Goal: Task Accomplishment & Management: Use online tool/utility

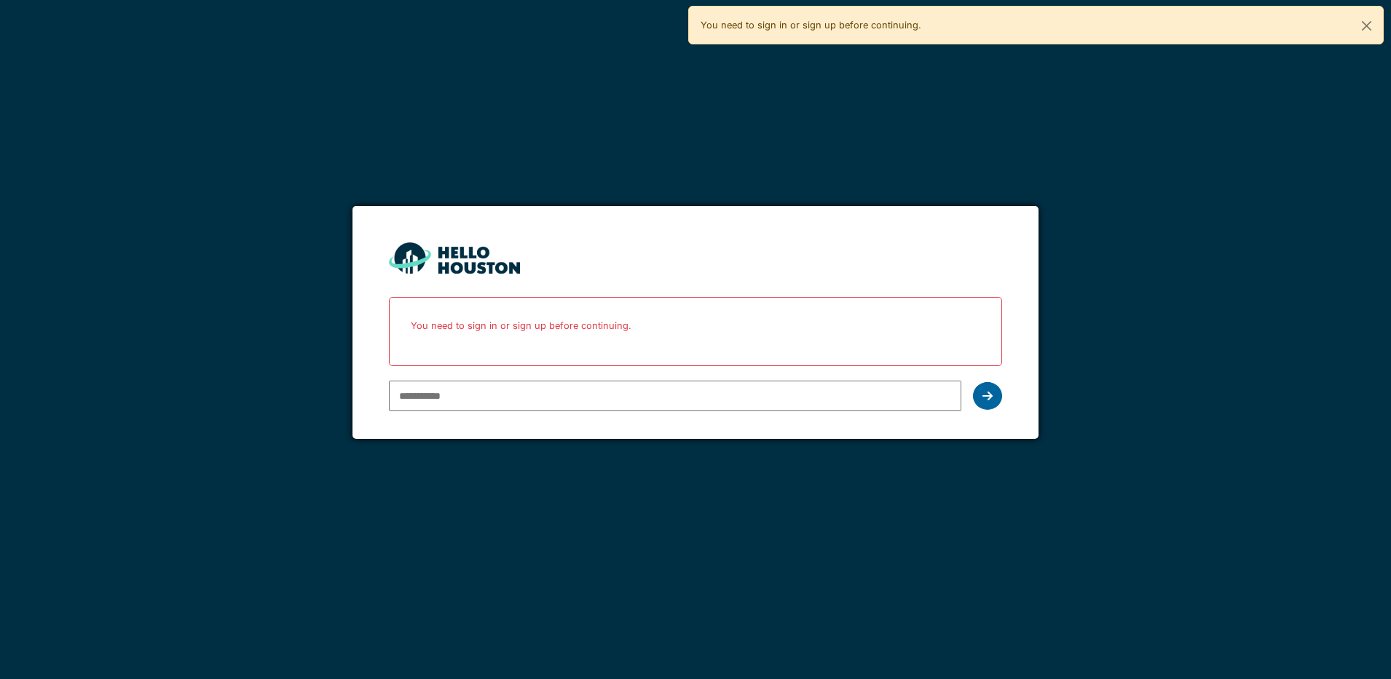
type input "**********"
click at [991, 395] on icon at bounding box center [987, 396] width 10 height 12
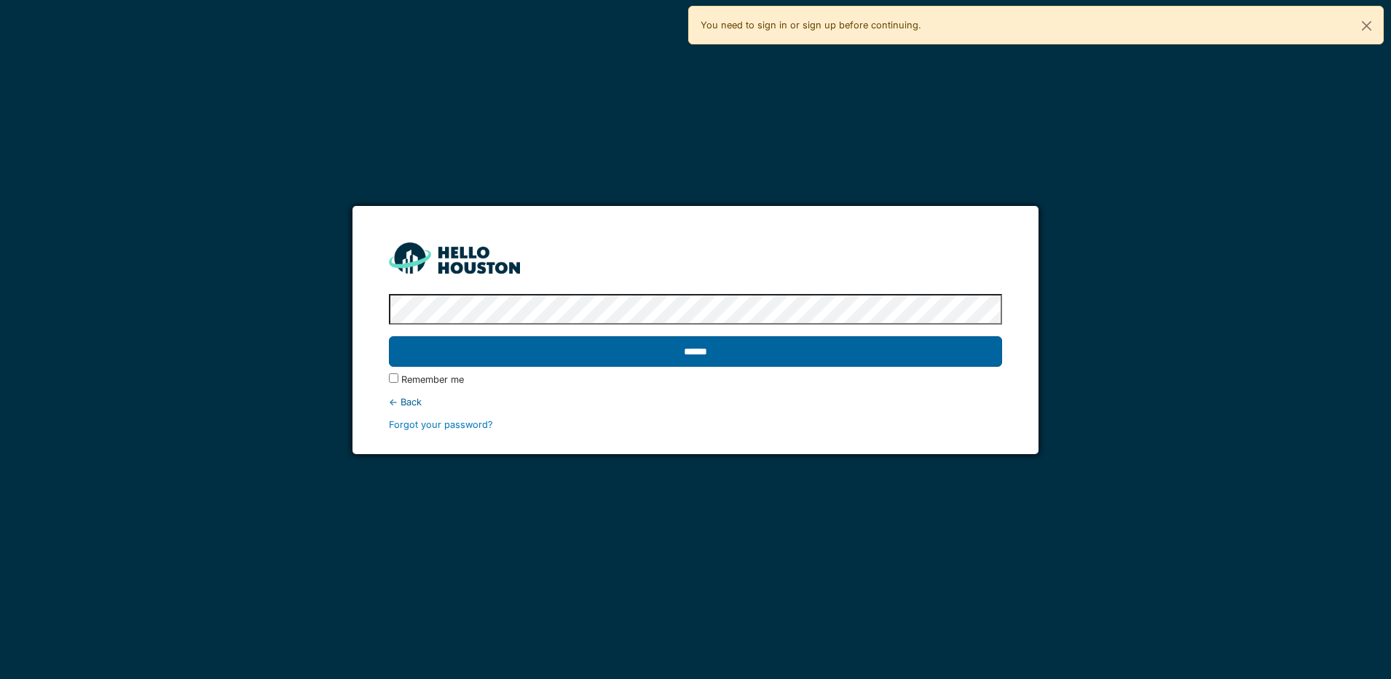
click at [810, 353] on input "******" at bounding box center [695, 351] width 613 height 31
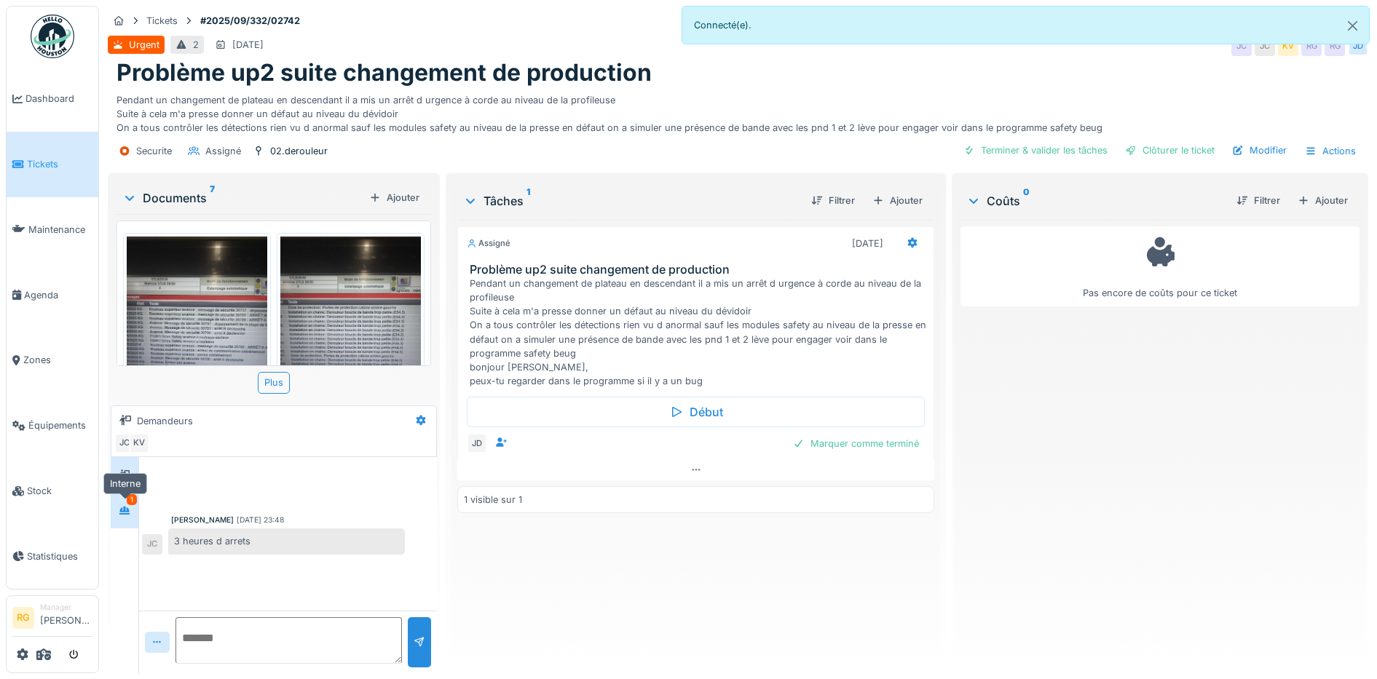
click at [125, 513] on icon at bounding box center [124, 511] width 10 height 8
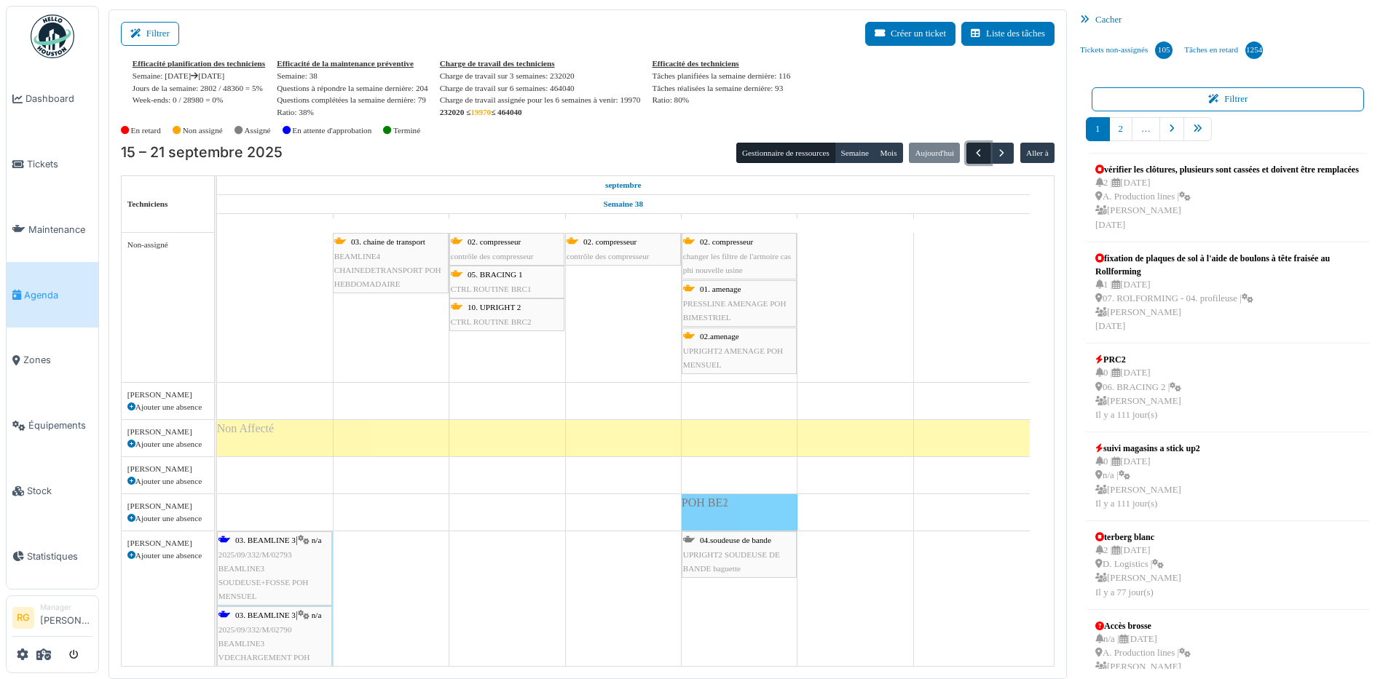
click at [972, 154] on span "button" at bounding box center [978, 153] width 12 height 12
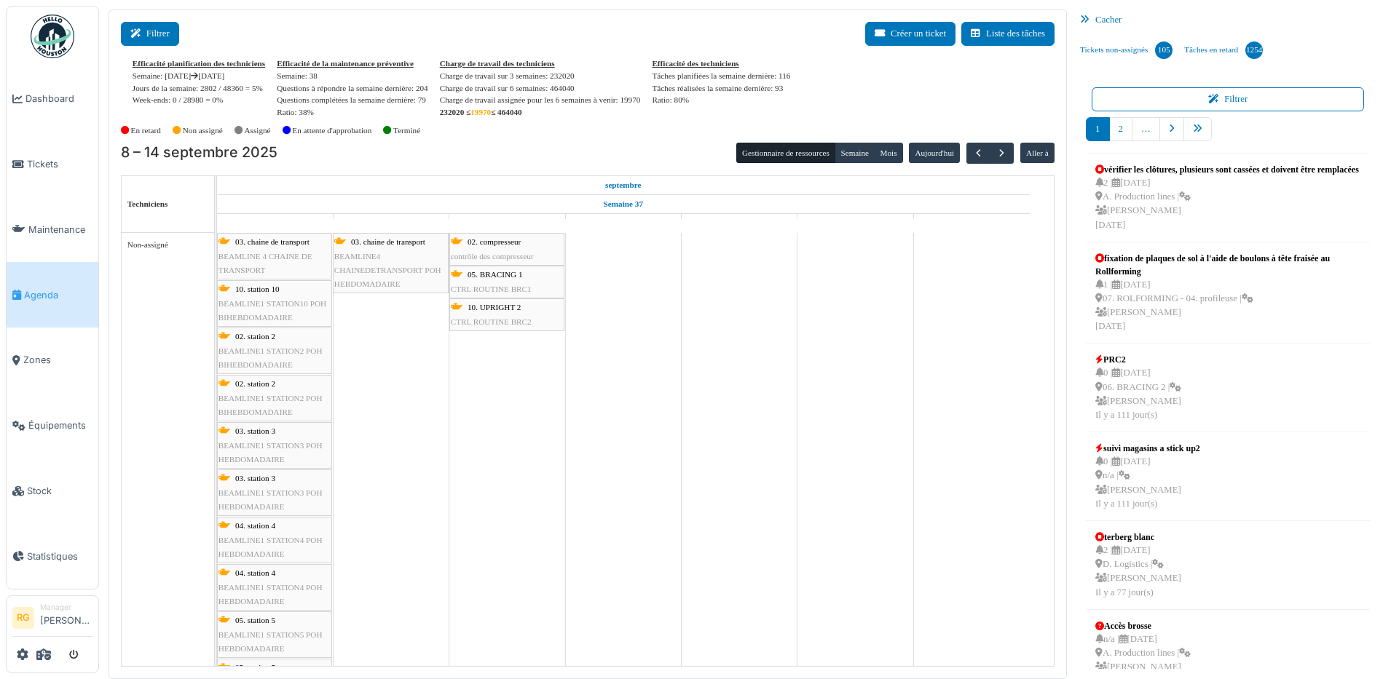
click at [141, 36] on icon at bounding box center [138, 33] width 16 height 9
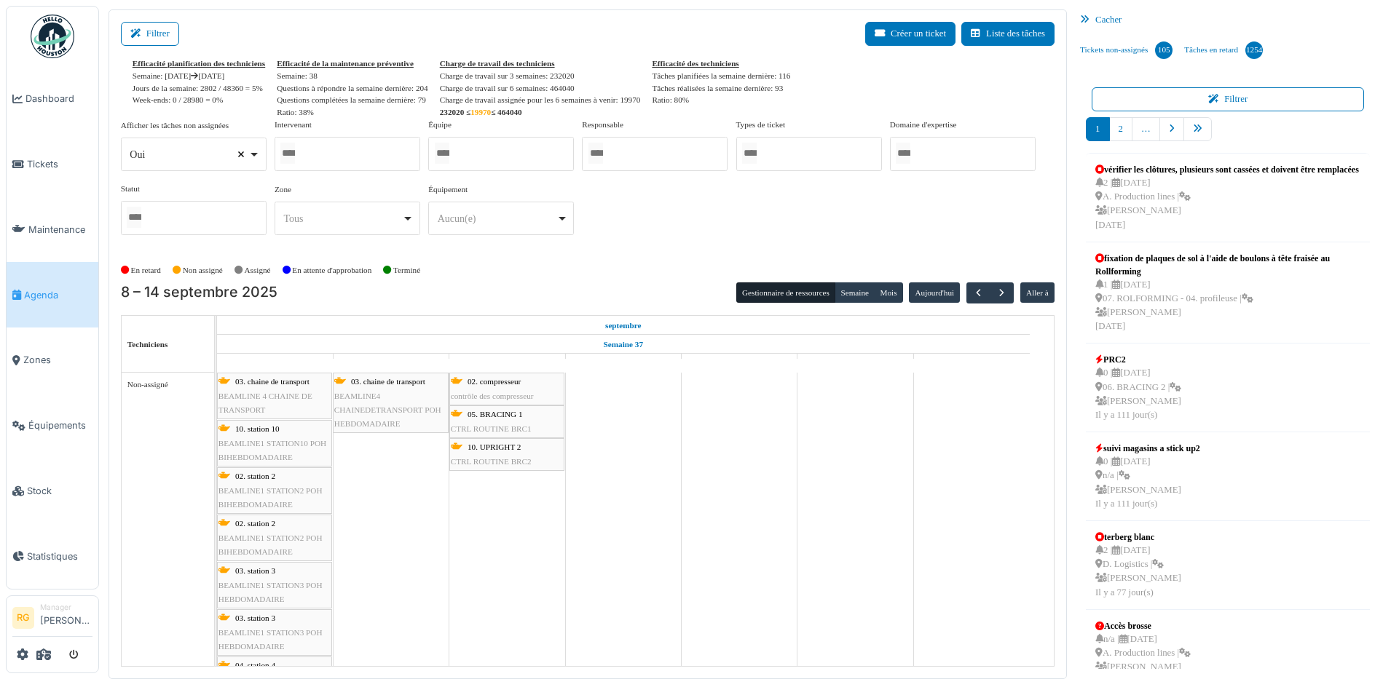
select select
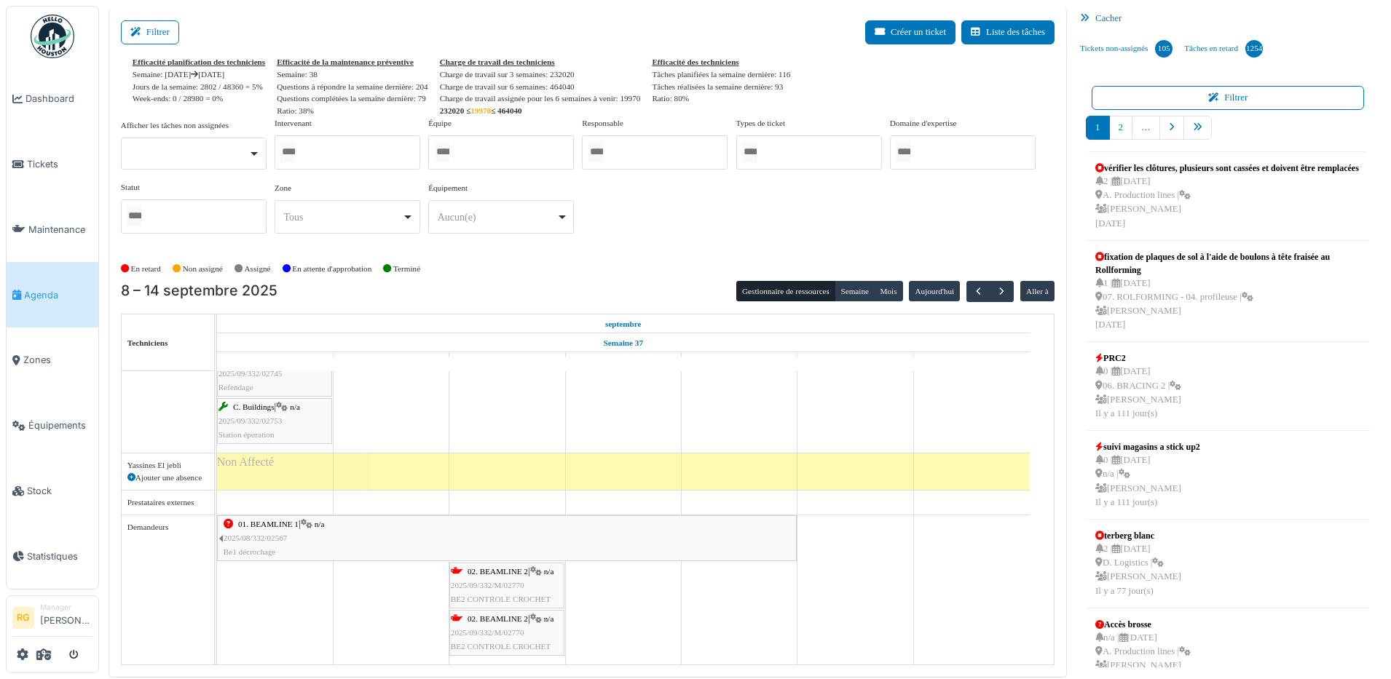
click at [350, 540] on div "01. BEAMLINE 1 | n/a 2025/08/332/02567 Be1 décrochage" at bounding box center [510, 539] width 572 height 42
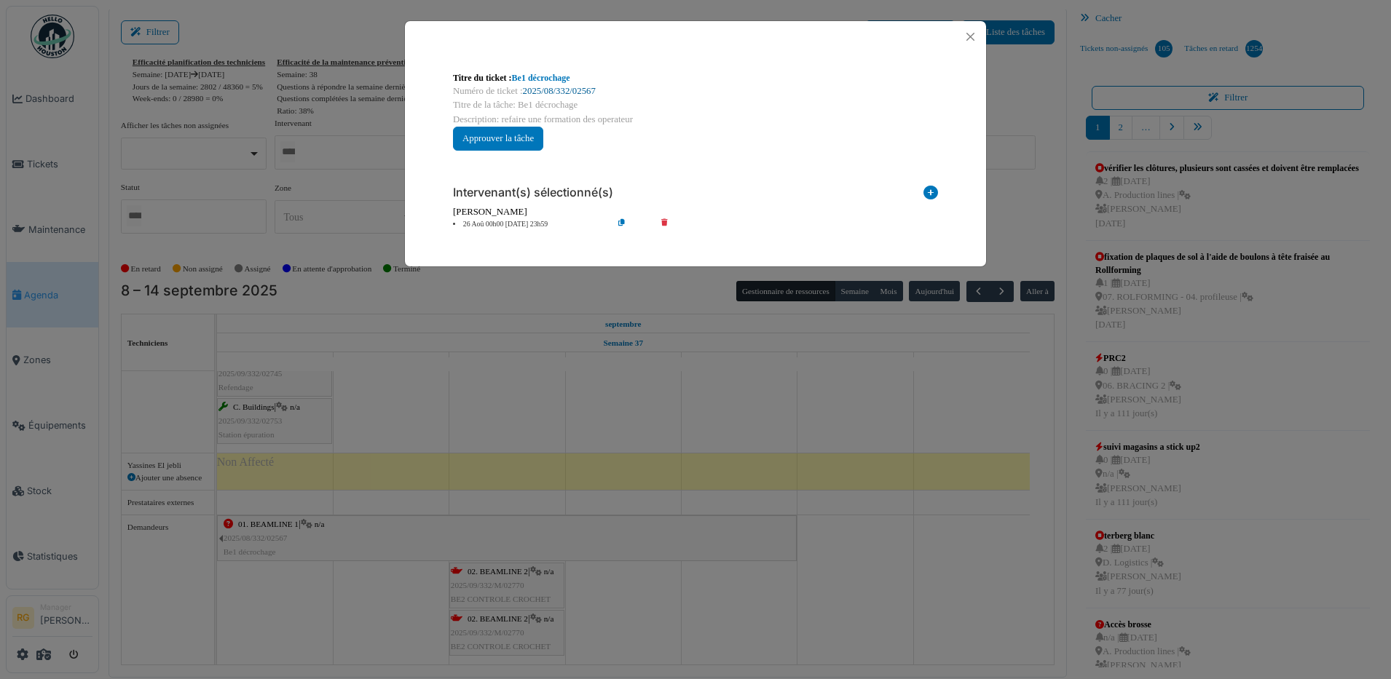
click at [559, 91] on link "2025/08/332/02567" at bounding box center [559, 91] width 73 height 10
click at [970, 36] on button "Close" at bounding box center [971, 37] width 20 height 20
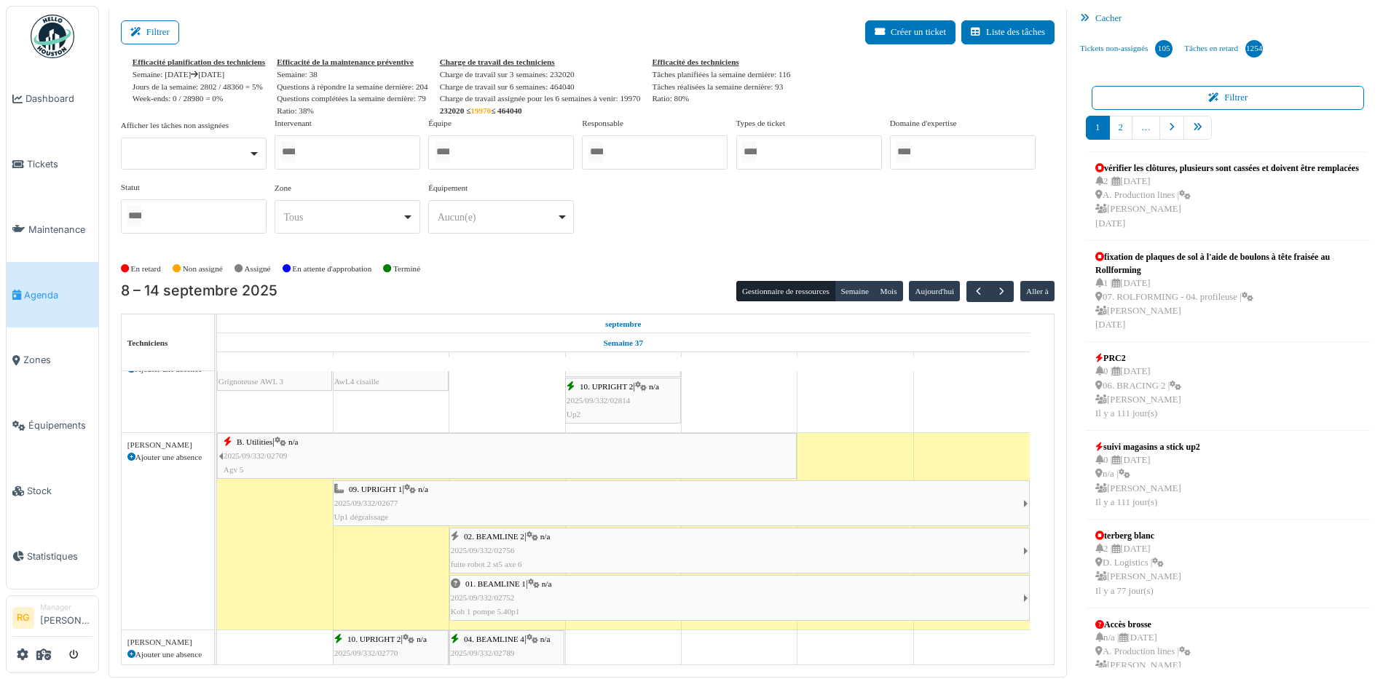
scroll to position [1330, 0]
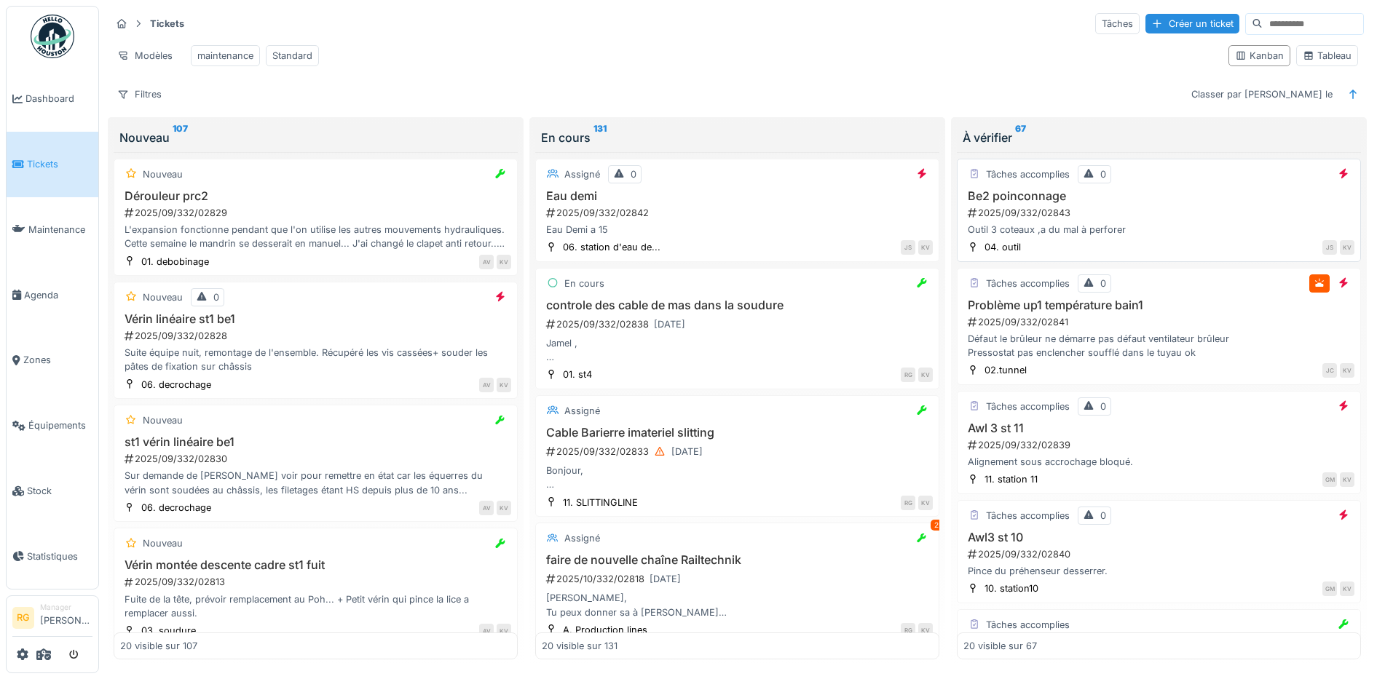
click at [1139, 220] on div "2025/09/332/02843" at bounding box center [1160, 213] width 388 height 14
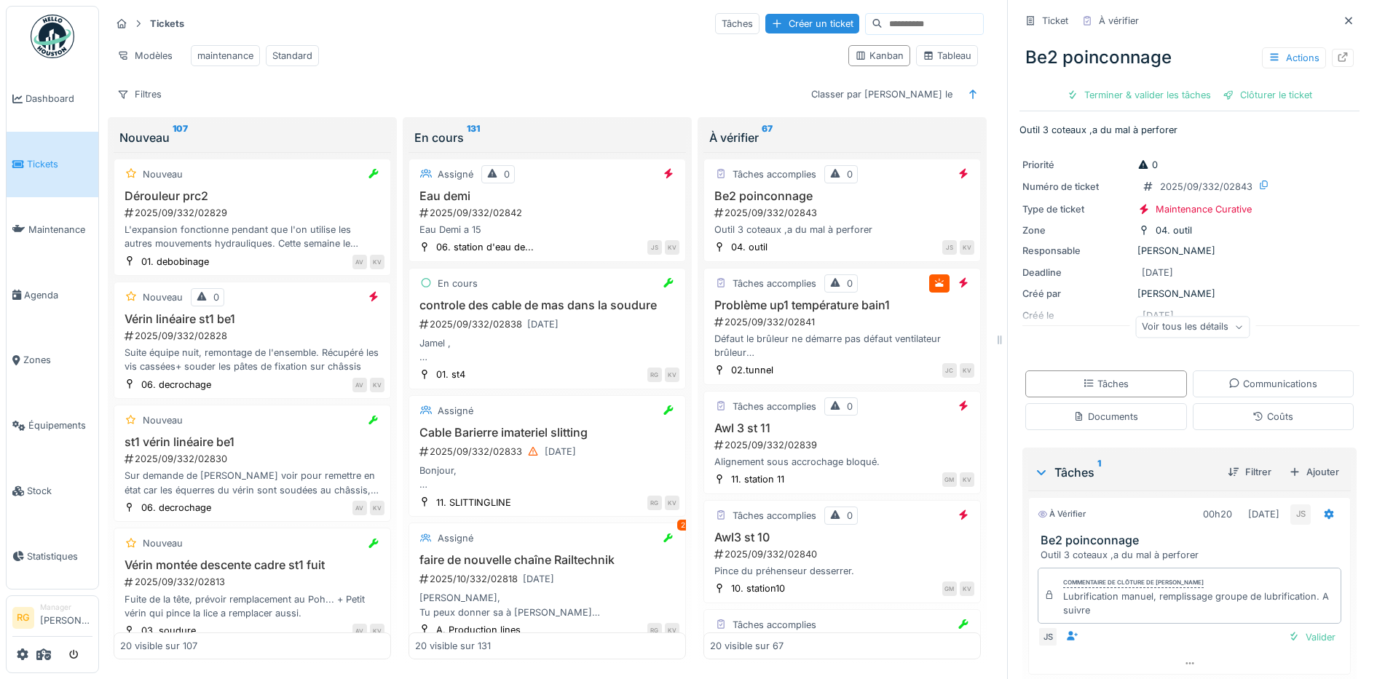
click at [1212, 332] on div "Voir tous les détails" at bounding box center [1192, 327] width 114 height 21
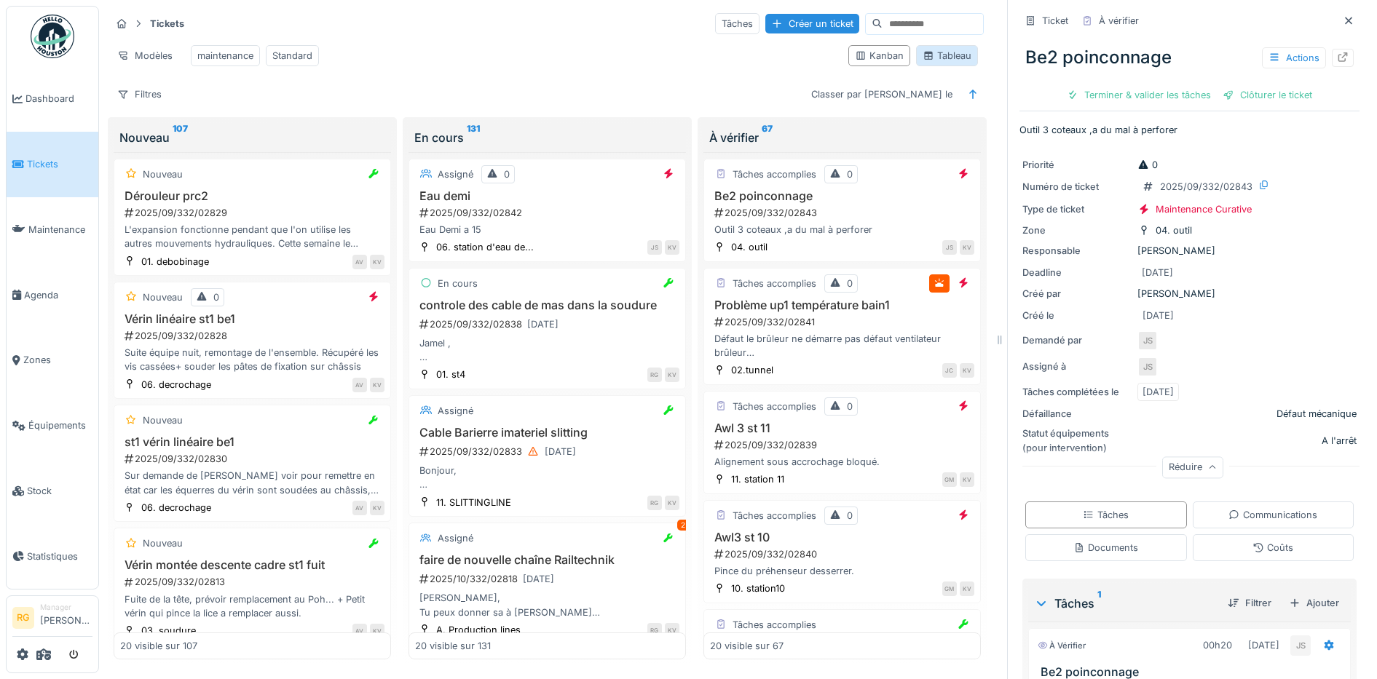
click at [942, 63] on div "Tableau" at bounding box center [947, 56] width 49 height 14
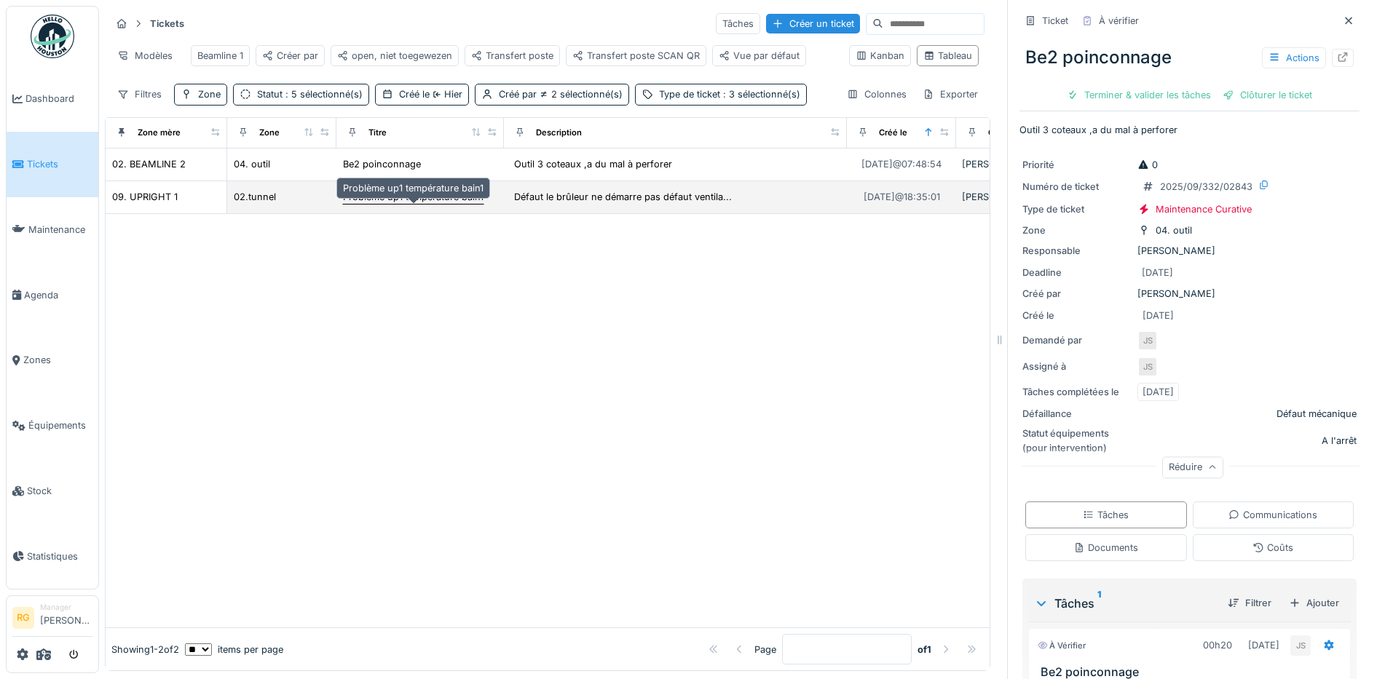
click at [400, 204] on div "Problème up1 température bain1" at bounding box center [413, 197] width 141 height 14
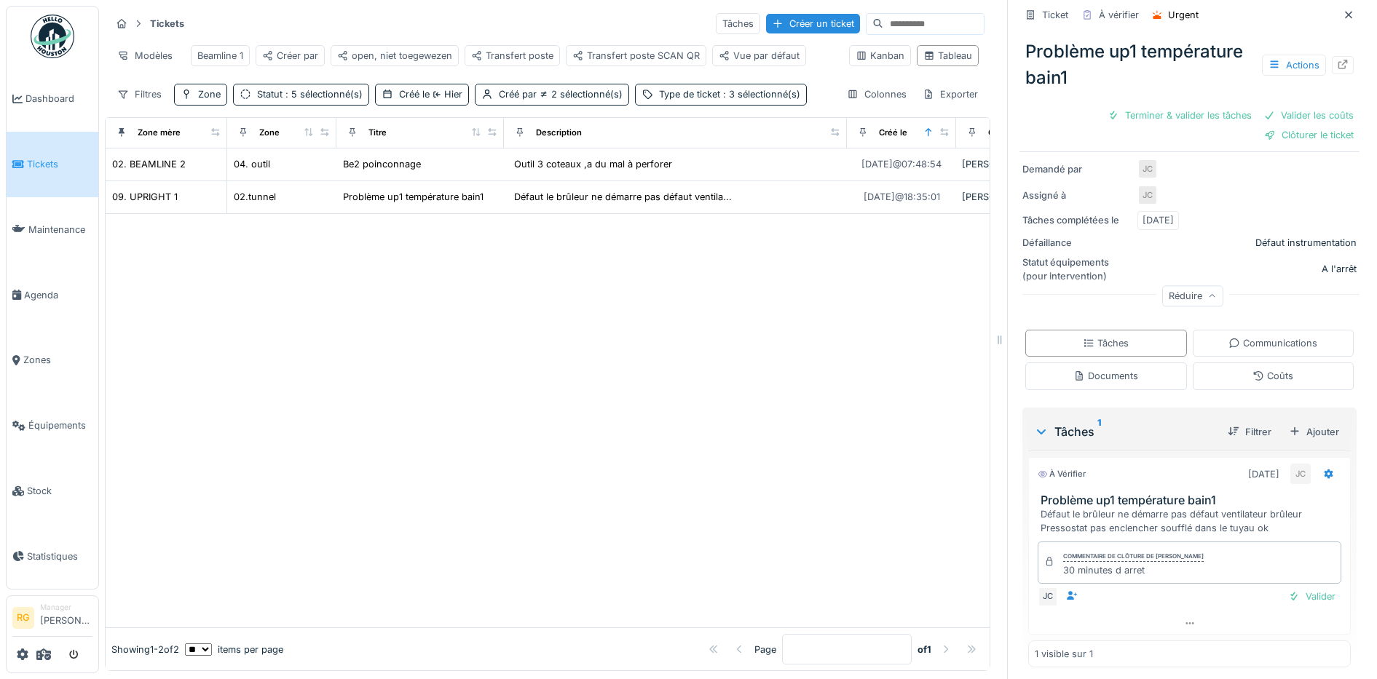
scroll to position [239, 0]
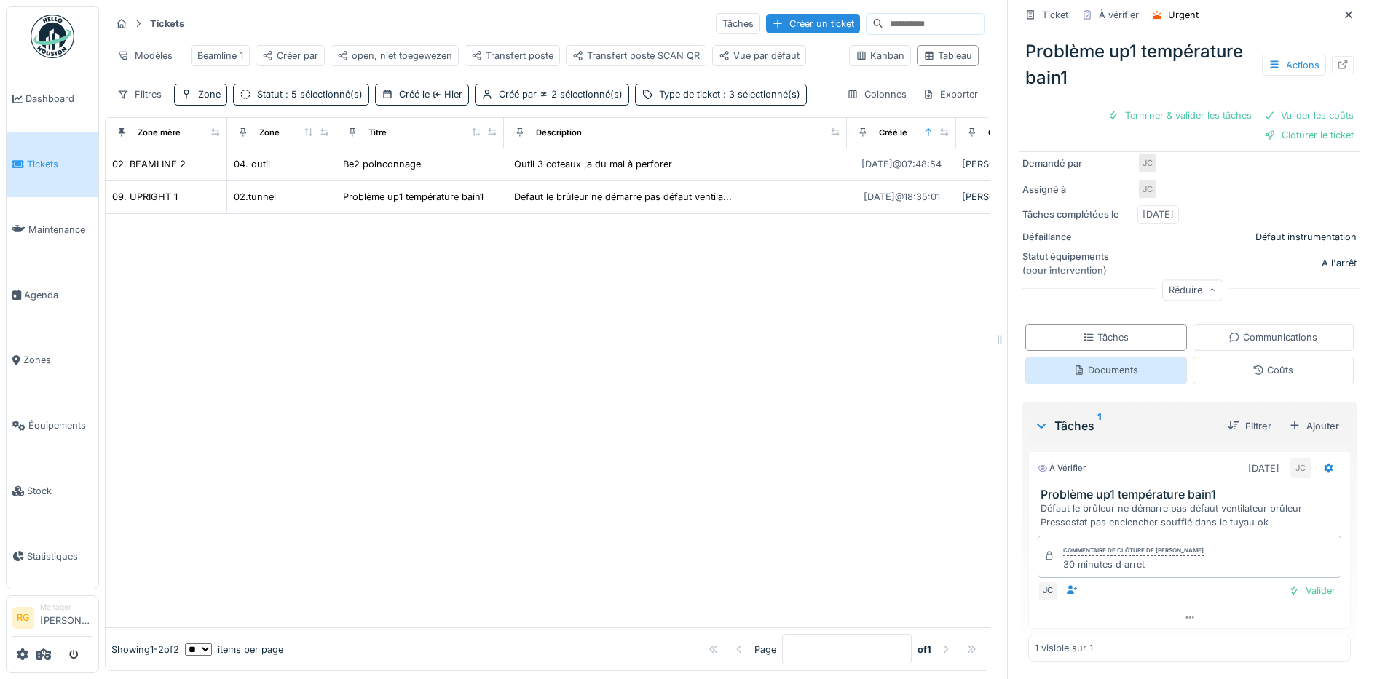
click at [1082, 374] on div "Documents" at bounding box center [1105, 370] width 65 height 14
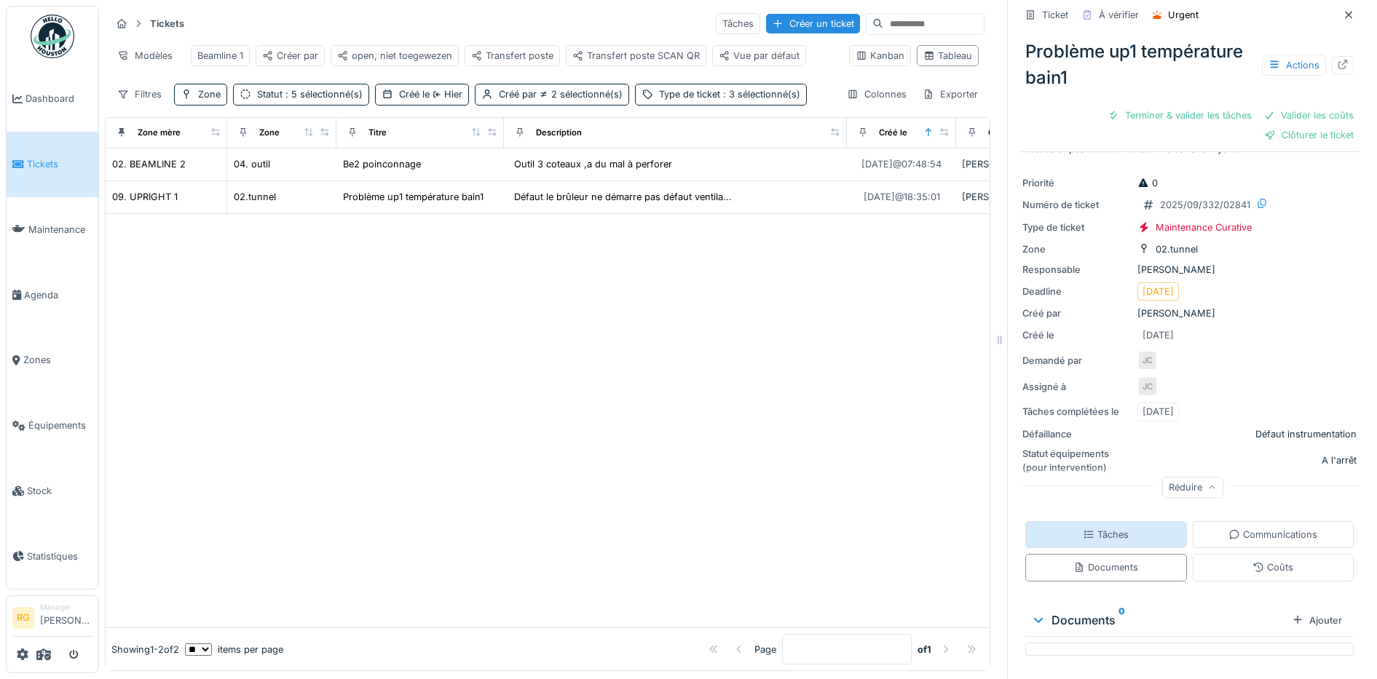
click at [1086, 528] on div "Tâches" at bounding box center [1106, 535] width 46 height 14
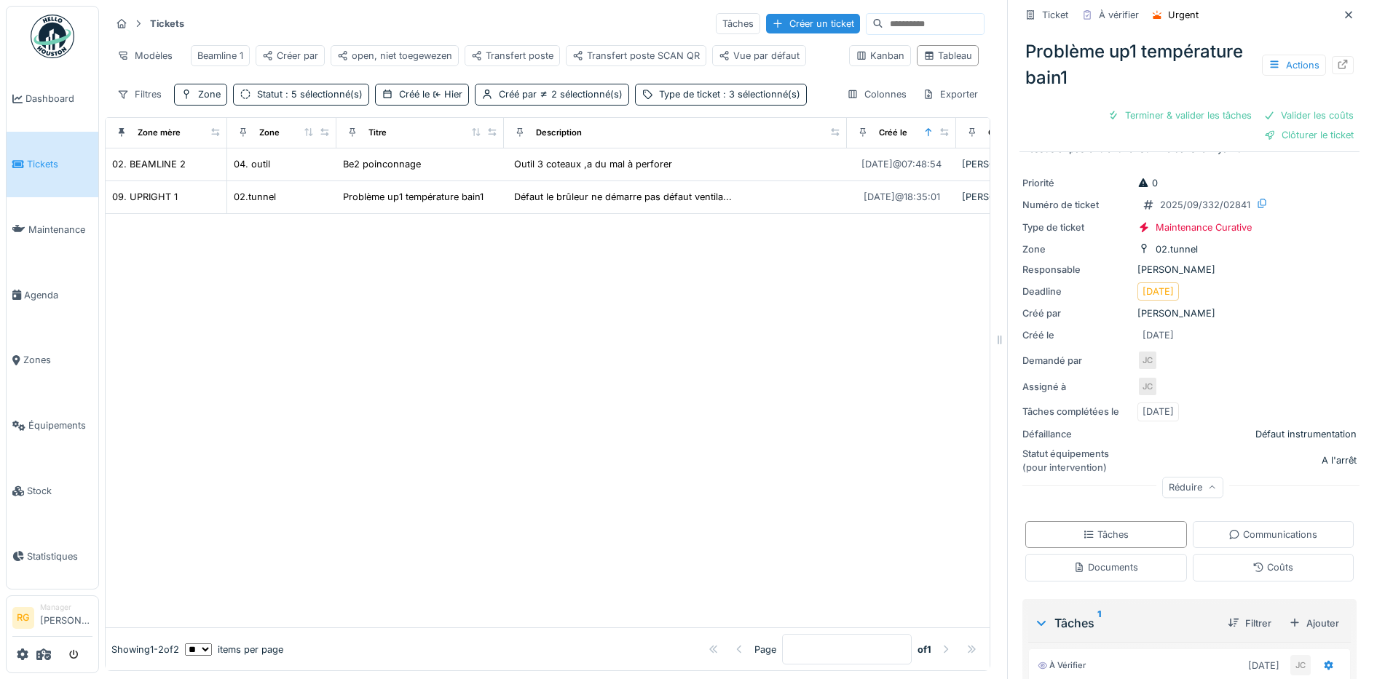
scroll to position [239, 0]
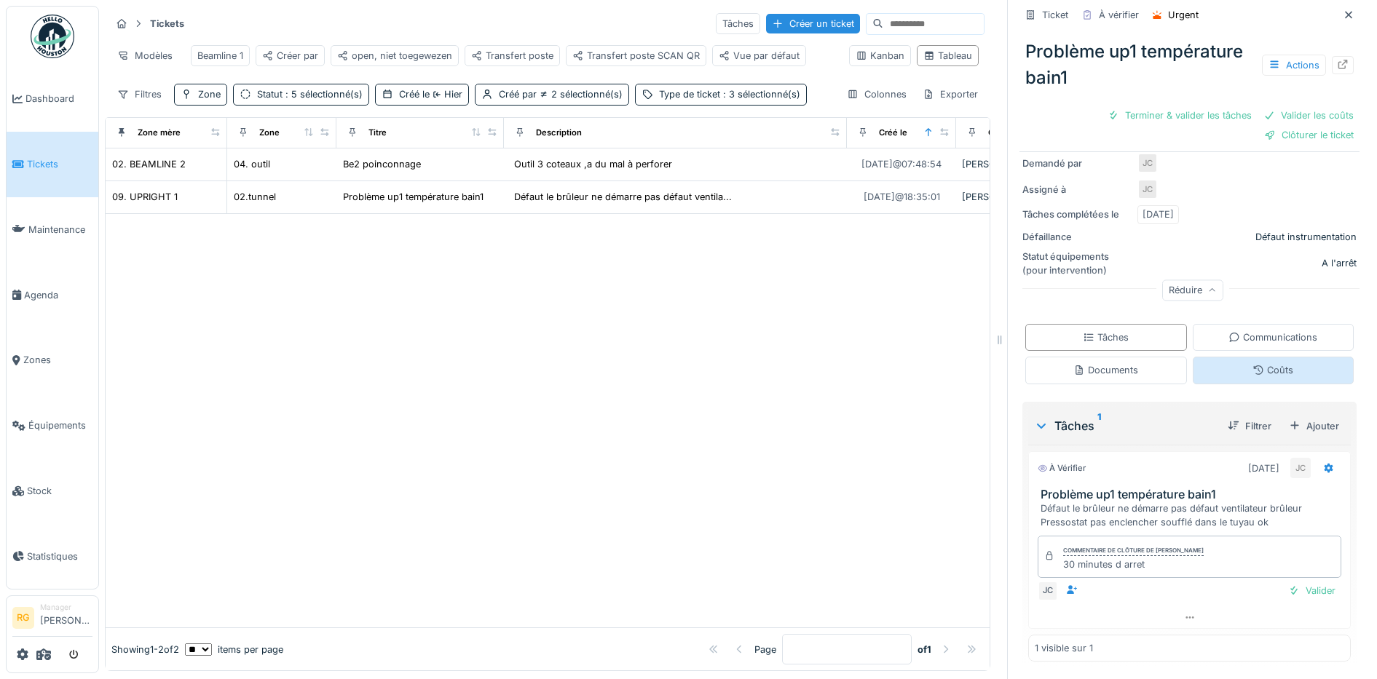
click at [1267, 363] on div "Coûts" at bounding box center [1273, 370] width 41 height 14
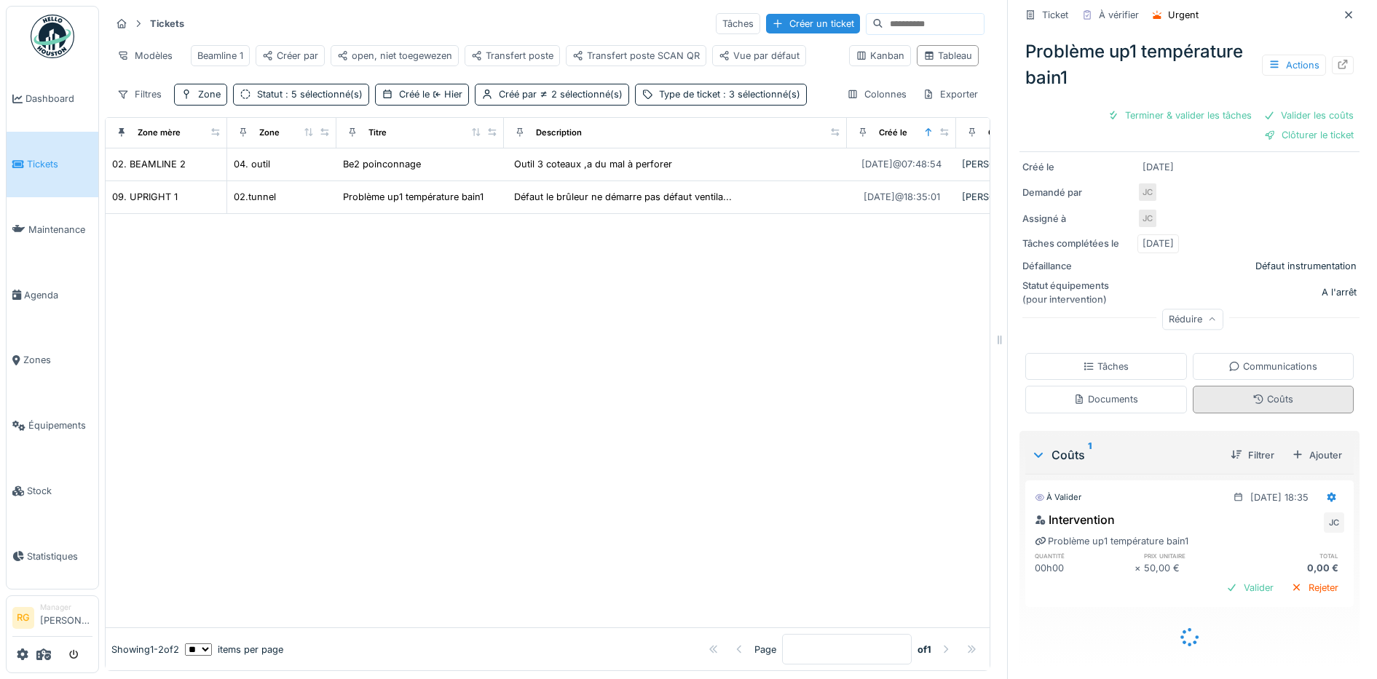
scroll to position [192, 0]
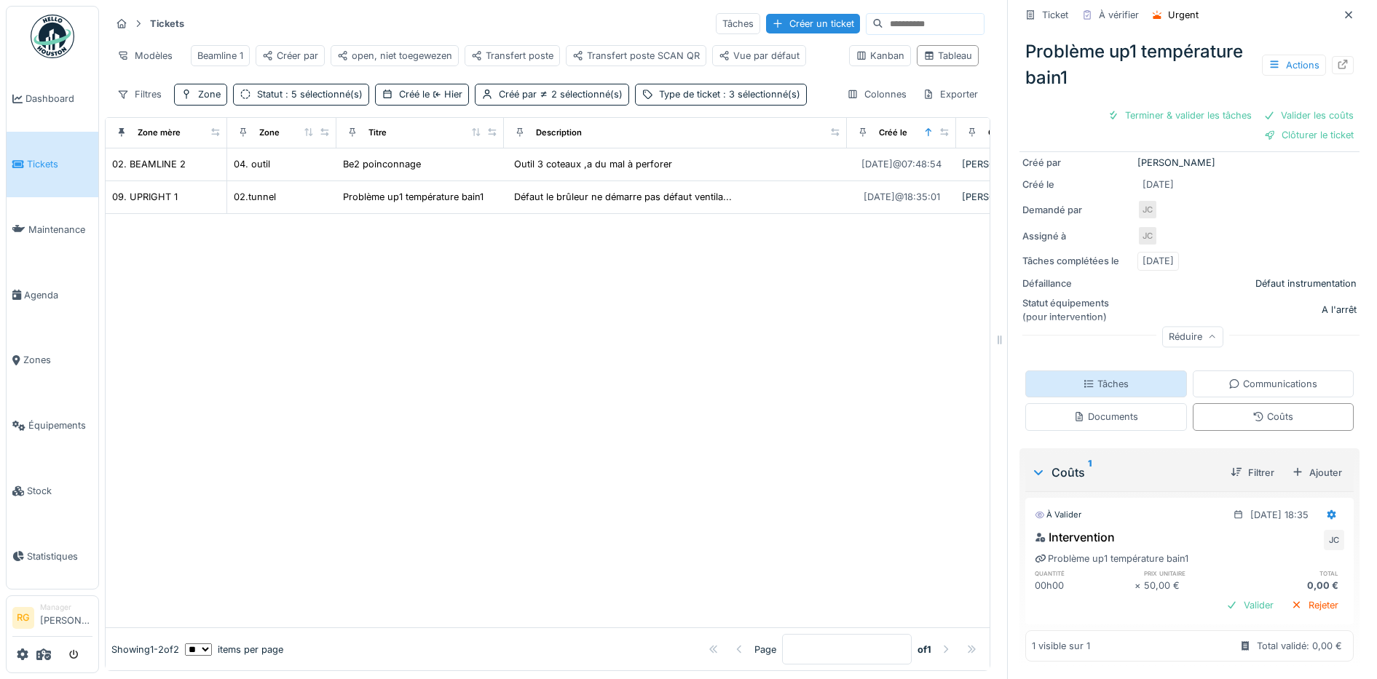
click at [1083, 377] on div "Tâches" at bounding box center [1106, 384] width 46 height 14
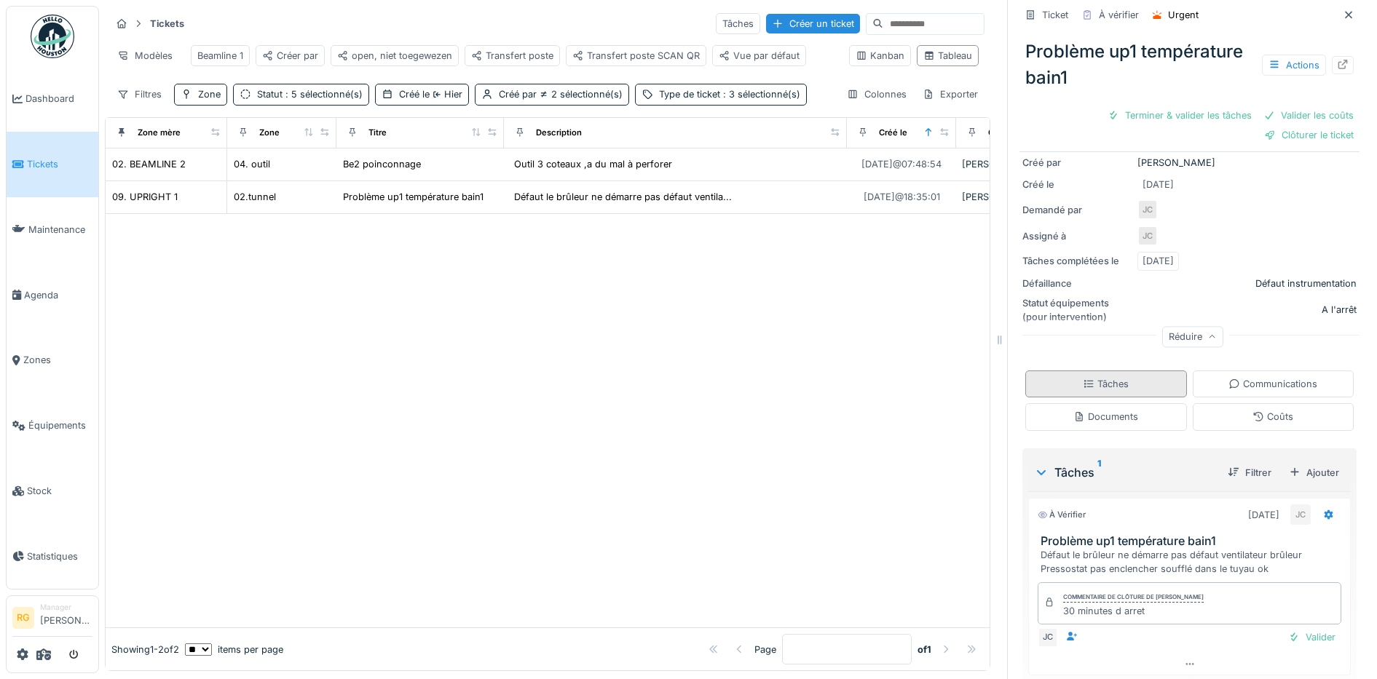
scroll to position [239, 0]
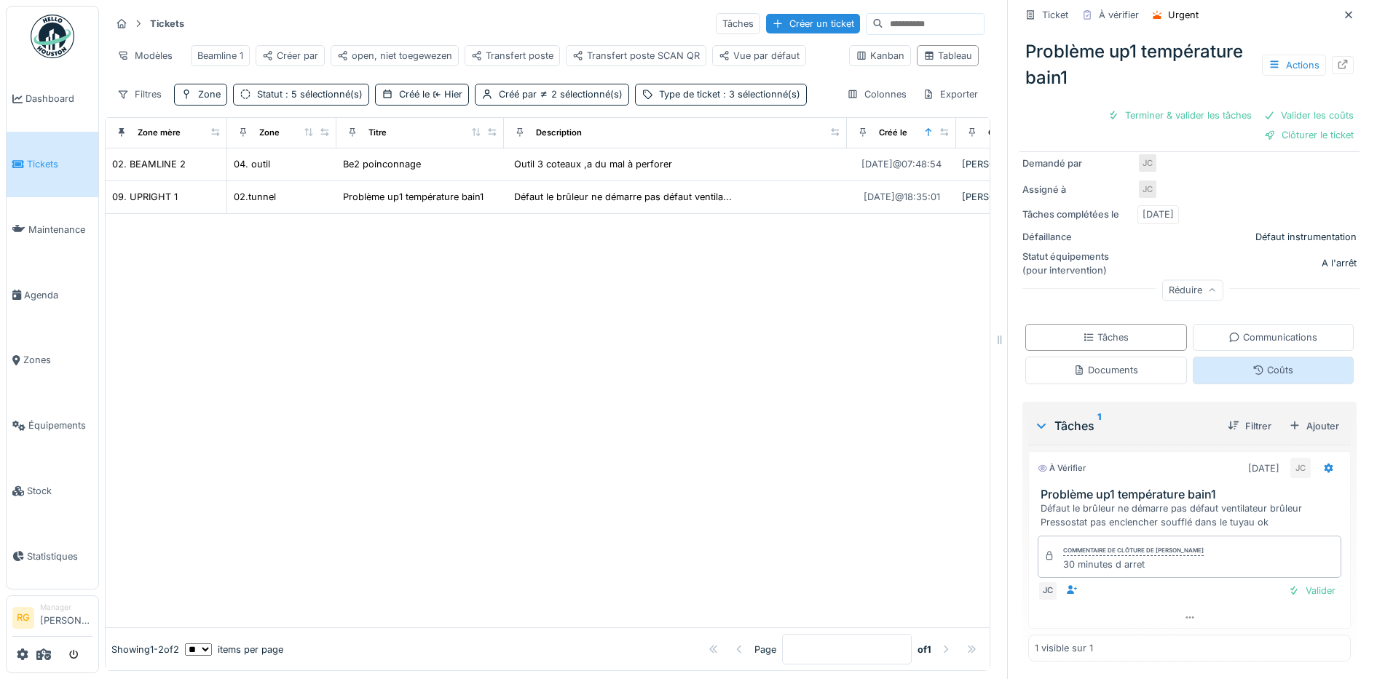
click at [1263, 363] on div "Coûts" at bounding box center [1273, 370] width 41 height 14
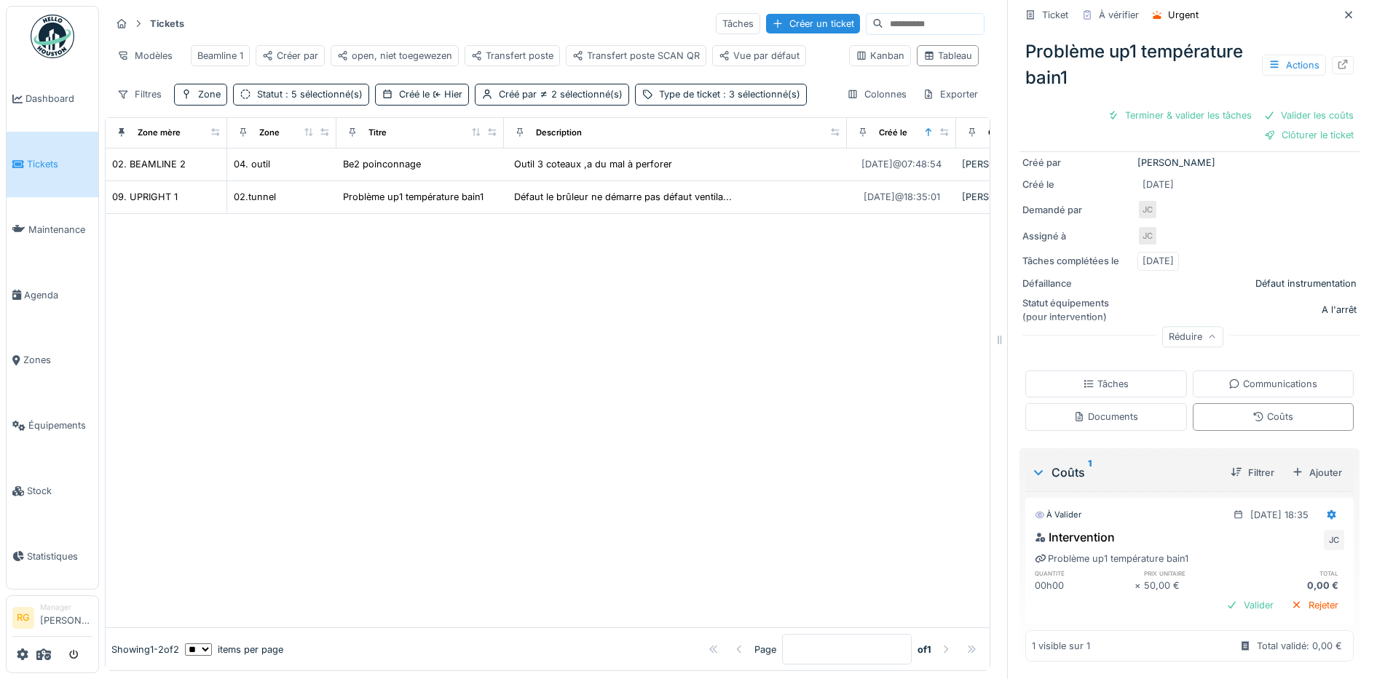
scroll to position [192, 0]
click at [1328, 510] on icon at bounding box center [1332, 515] width 9 height 10
click at [1270, 537] on div "Modifier" at bounding box center [1263, 548] width 71 height 22
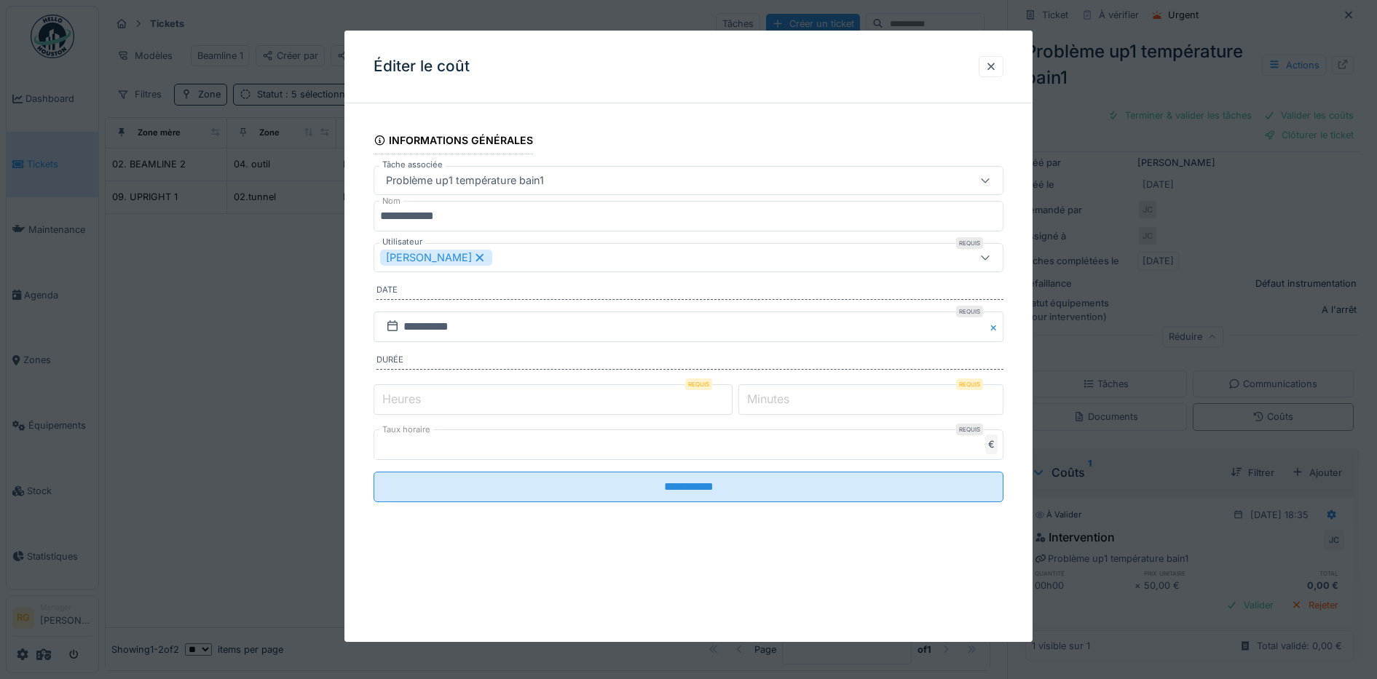
click at [769, 395] on label "Minutes" at bounding box center [768, 398] width 48 height 17
click at [769, 395] on input "*" at bounding box center [870, 399] width 265 height 31
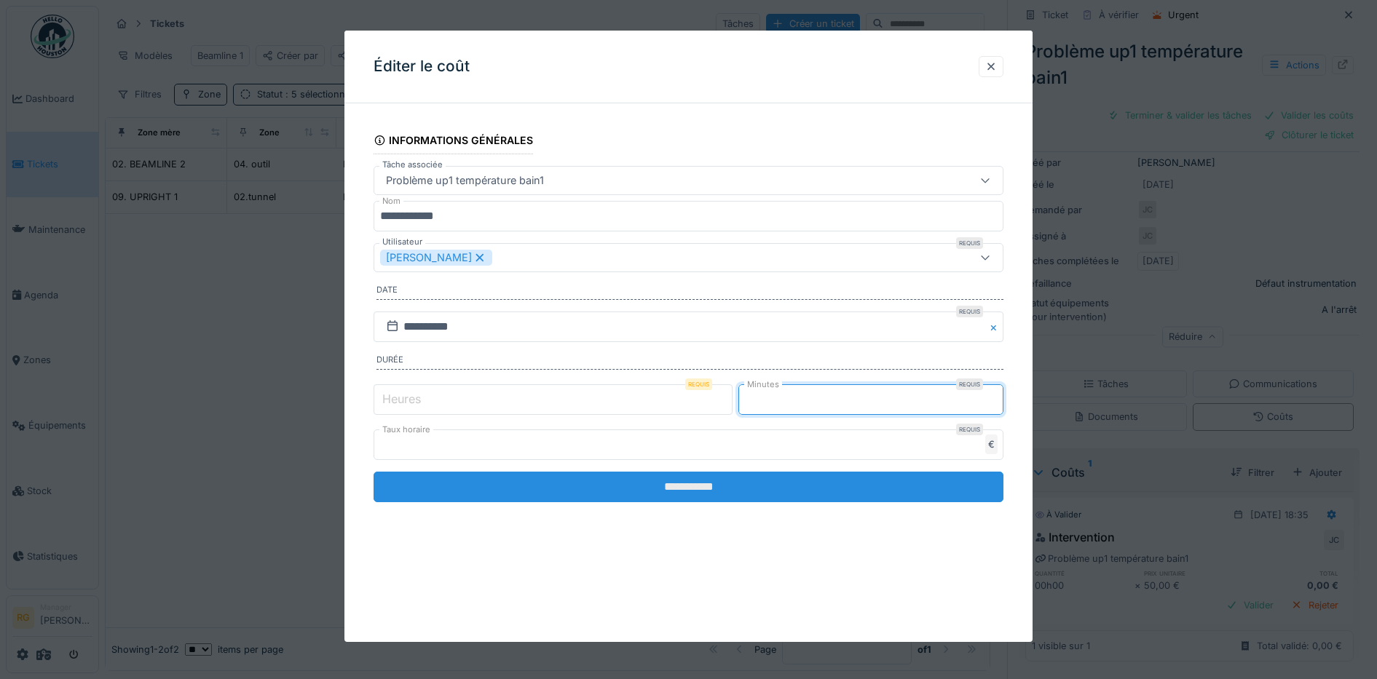
type input "**"
click at [740, 484] on input "**********" at bounding box center [689, 487] width 631 height 31
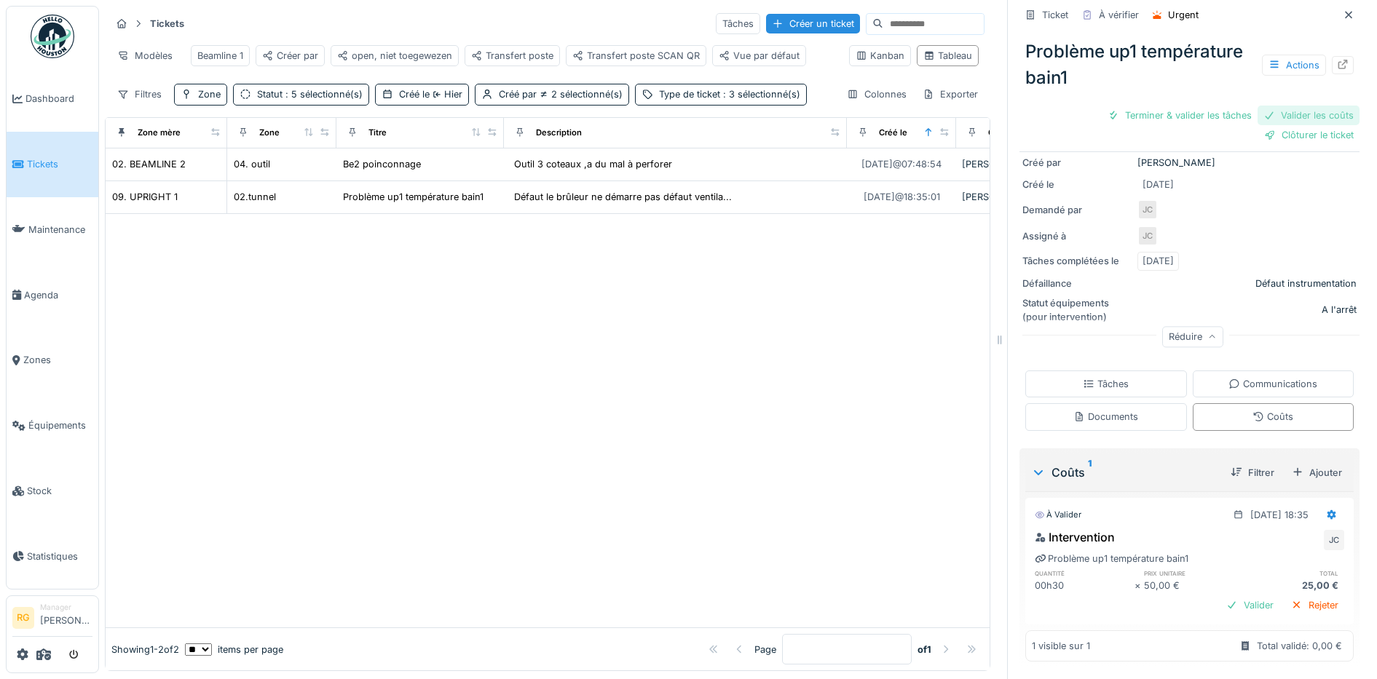
click at [1290, 106] on div "Valider les coûts" at bounding box center [1309, 116] width 102 height 20
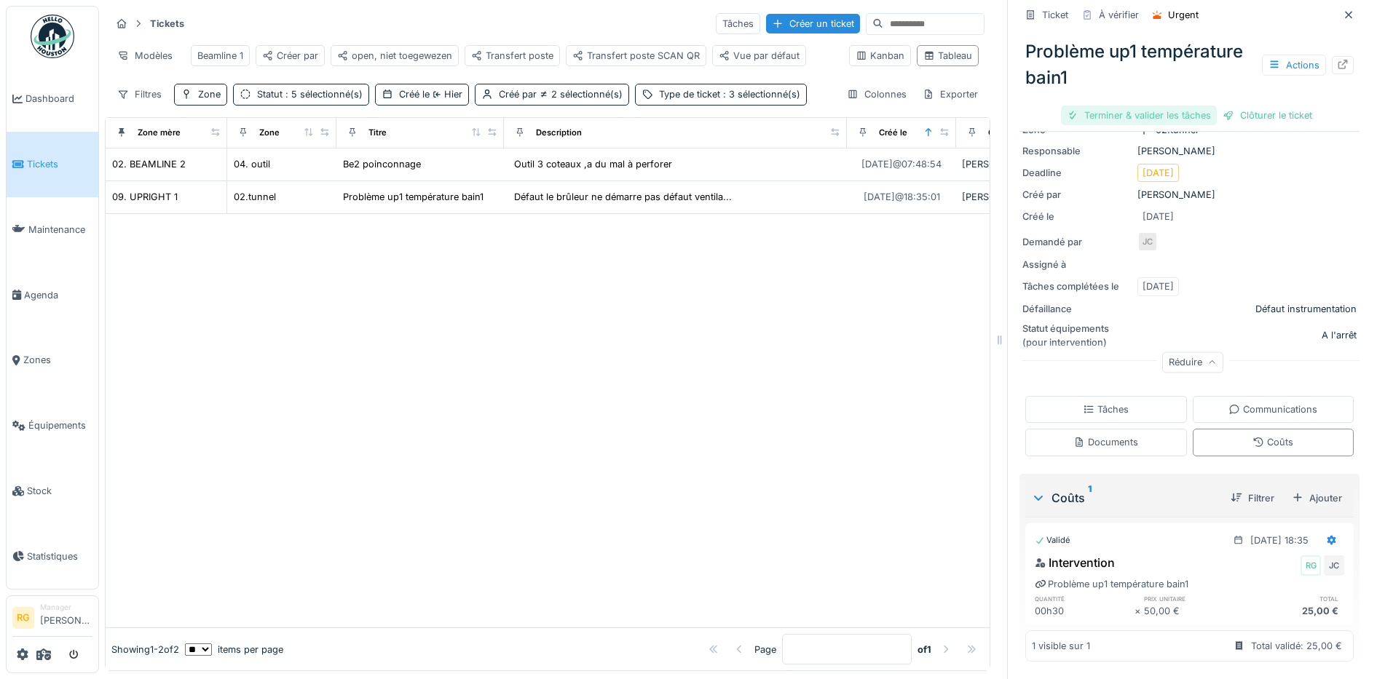
click at [1163, 106] on div "Terminer & valider les tâches" at bounding box center [1139, 116] width 156 height 20
click at [1170, 106] on div "Clôturer le ticket" at bounding box center [1189, 116] width 101 height 20
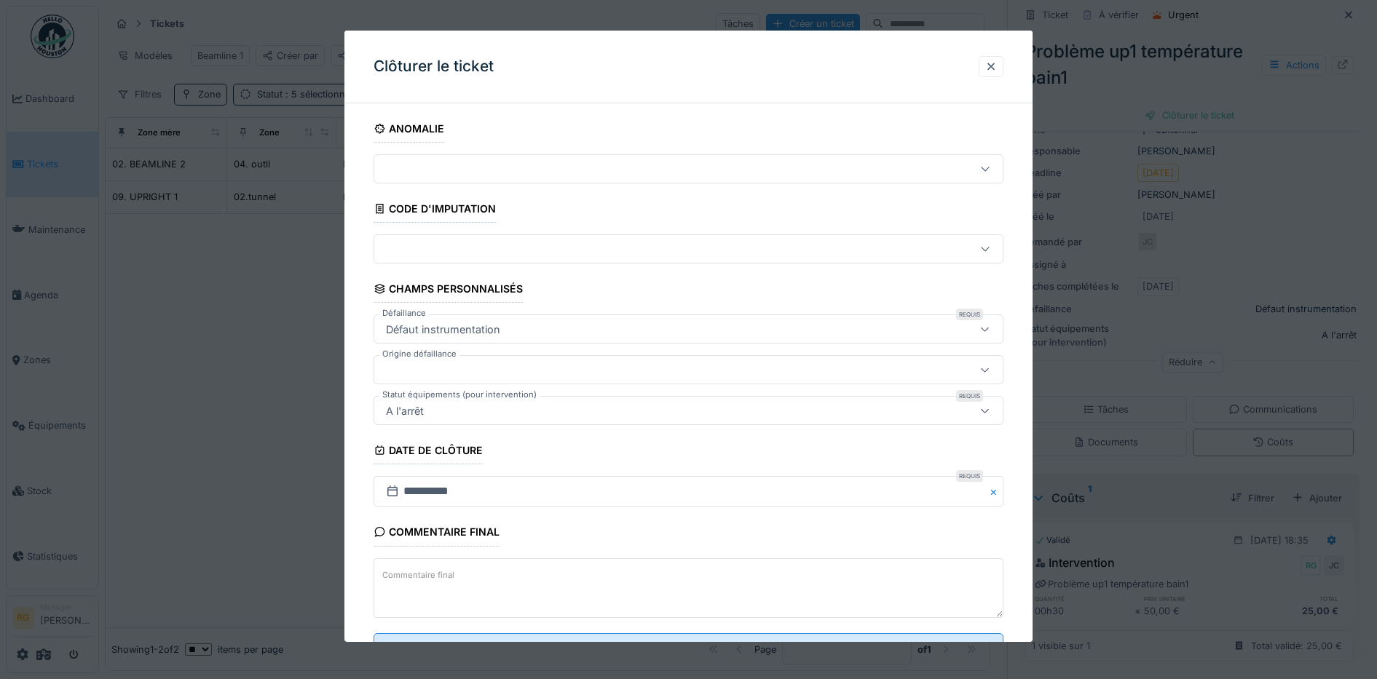
click at [528, 577] on textarea "Commentaire final" at bounding box center [689, 589] width 631 height 60
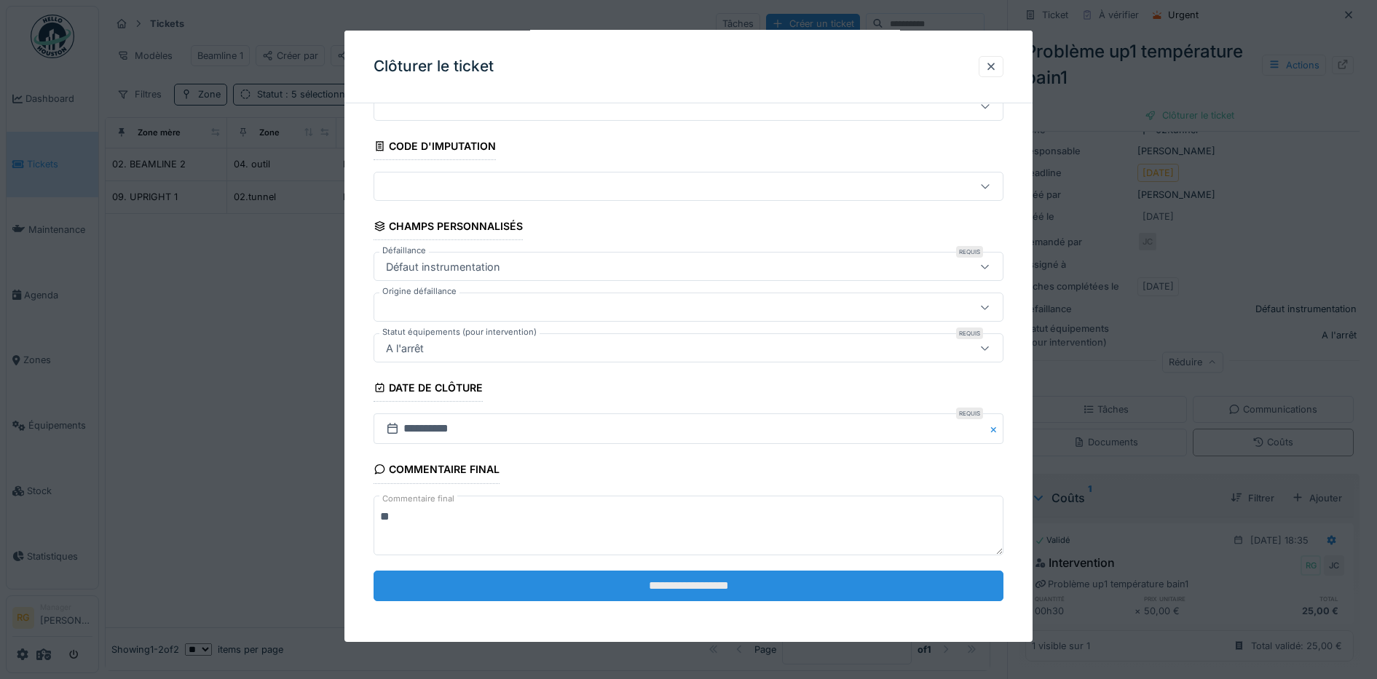
type textarea "**"
click at [699, 591] on input "**********" at bounding box center [689, 586] width 631 height 31
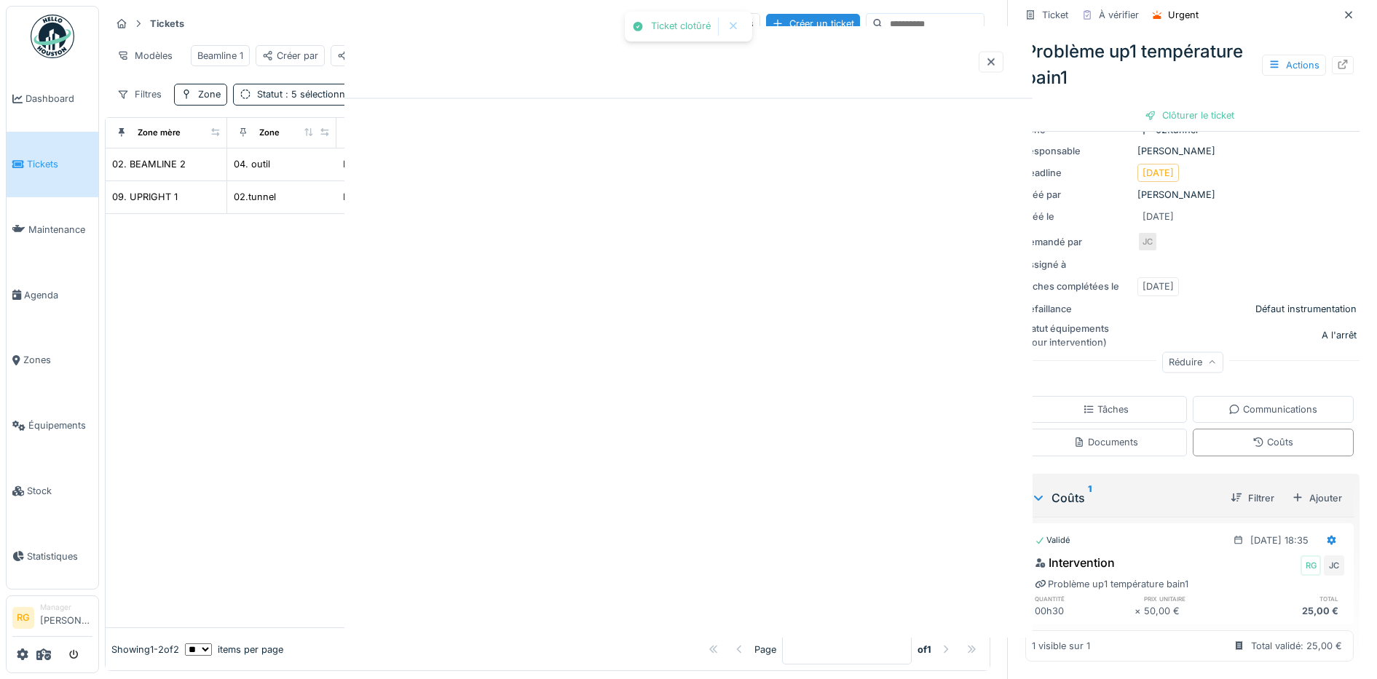
scroll to position [0, 0]
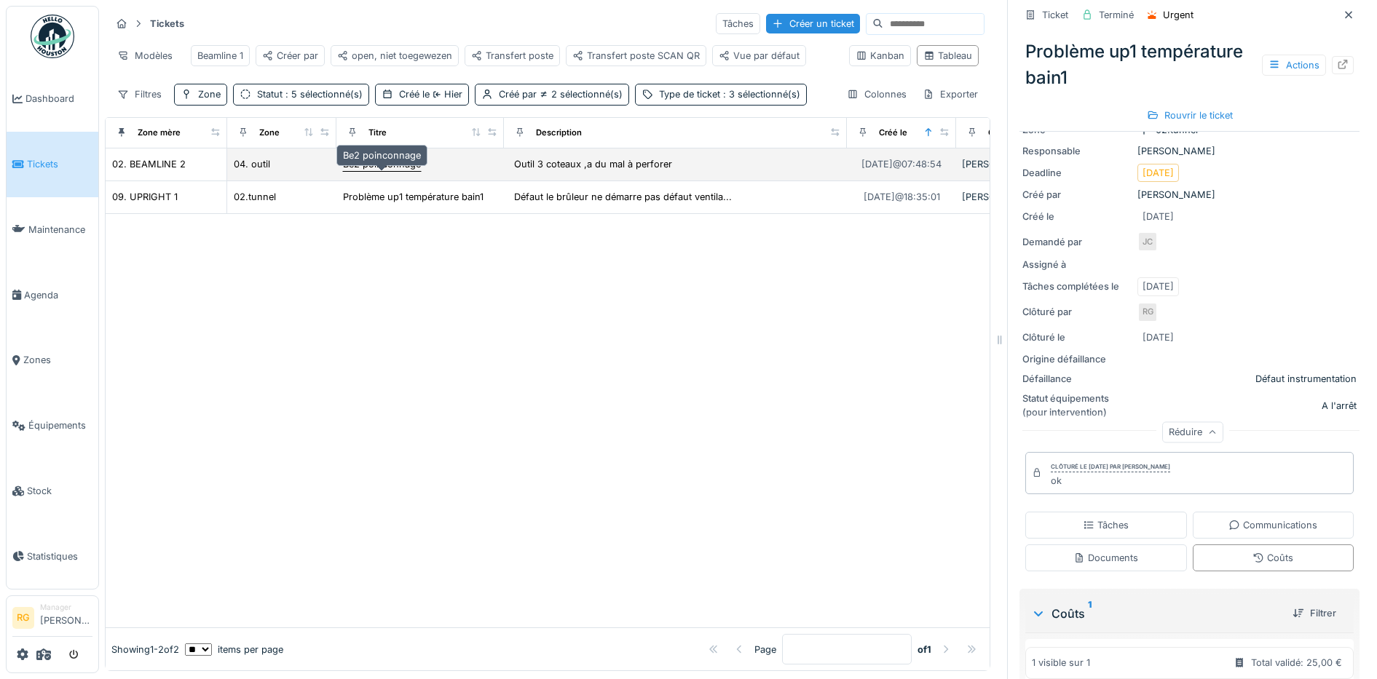
click at [400, 165] on div "Be2 poinconnage" at bounding box center [382, 164] width 78 height 14
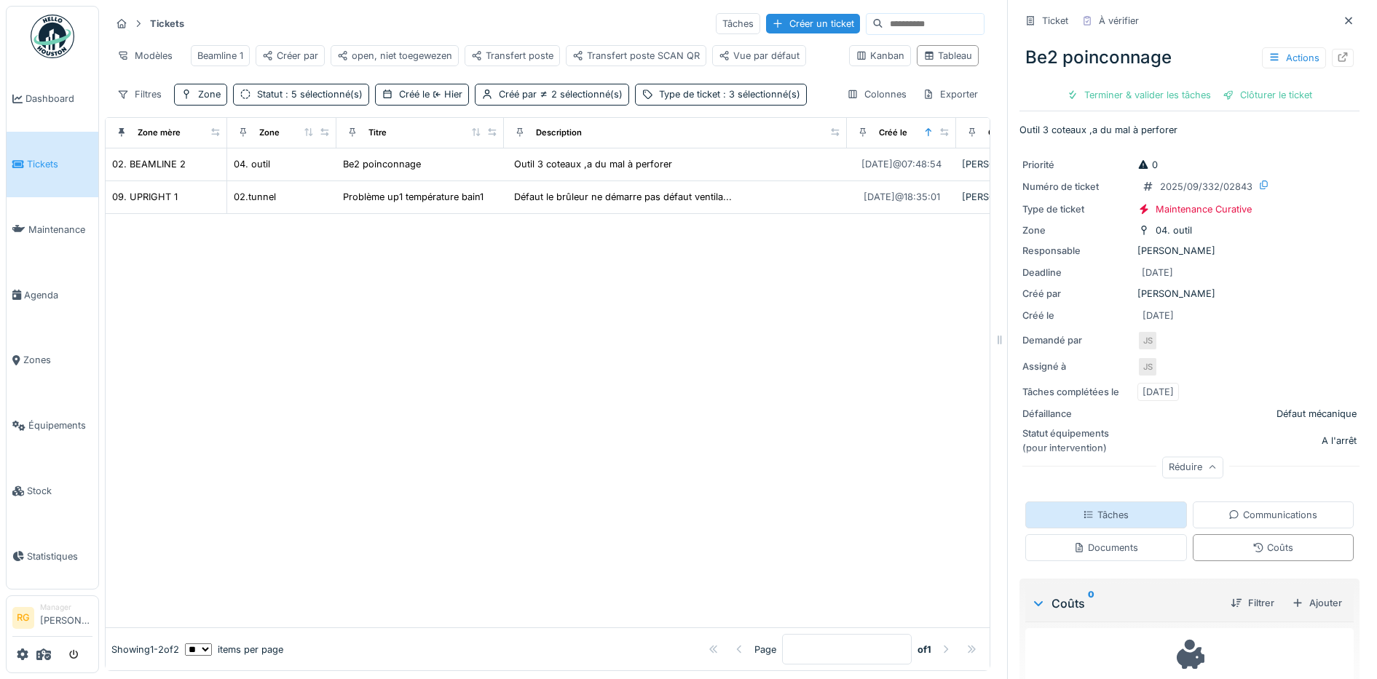
click at [1099, 508] on div "Tâches" at bounding box center [1106, 515] width 46 height 14
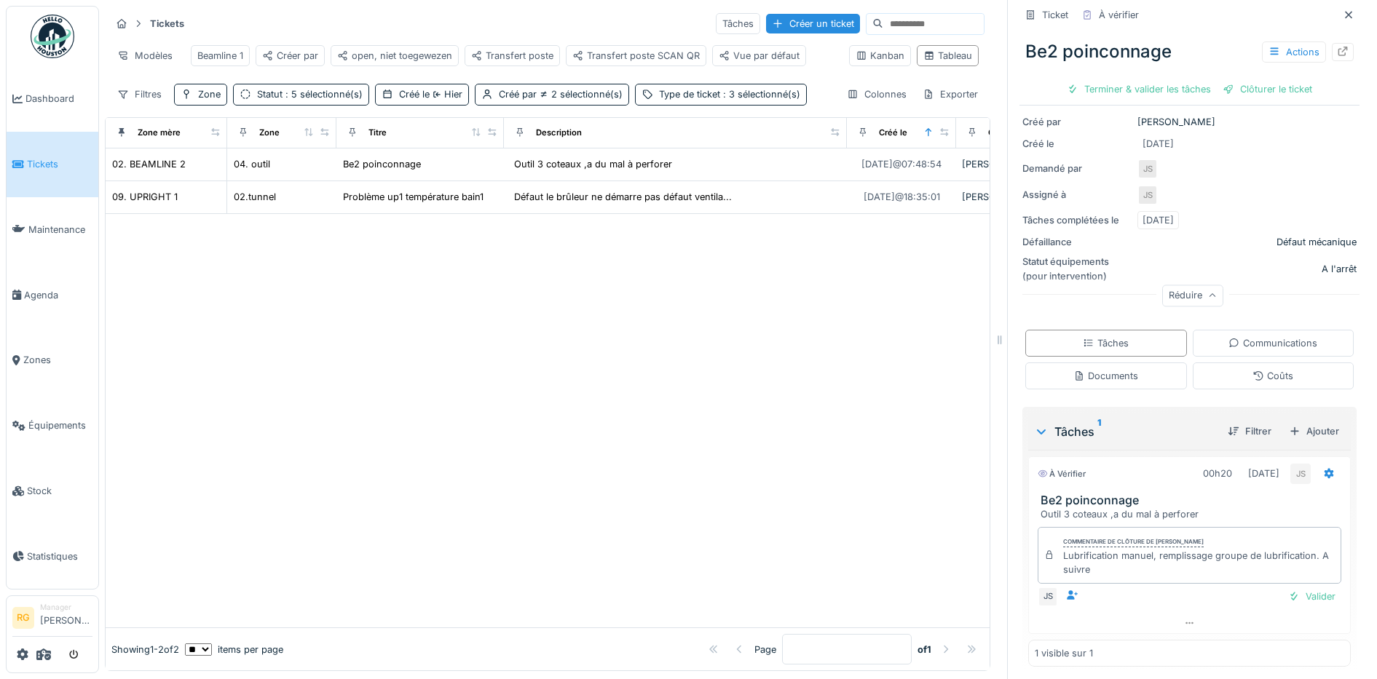
scroll to position [177, 0]
click at [1086, 364] on div "Documents" at bounding box center [1105, 371] width 65 height 14
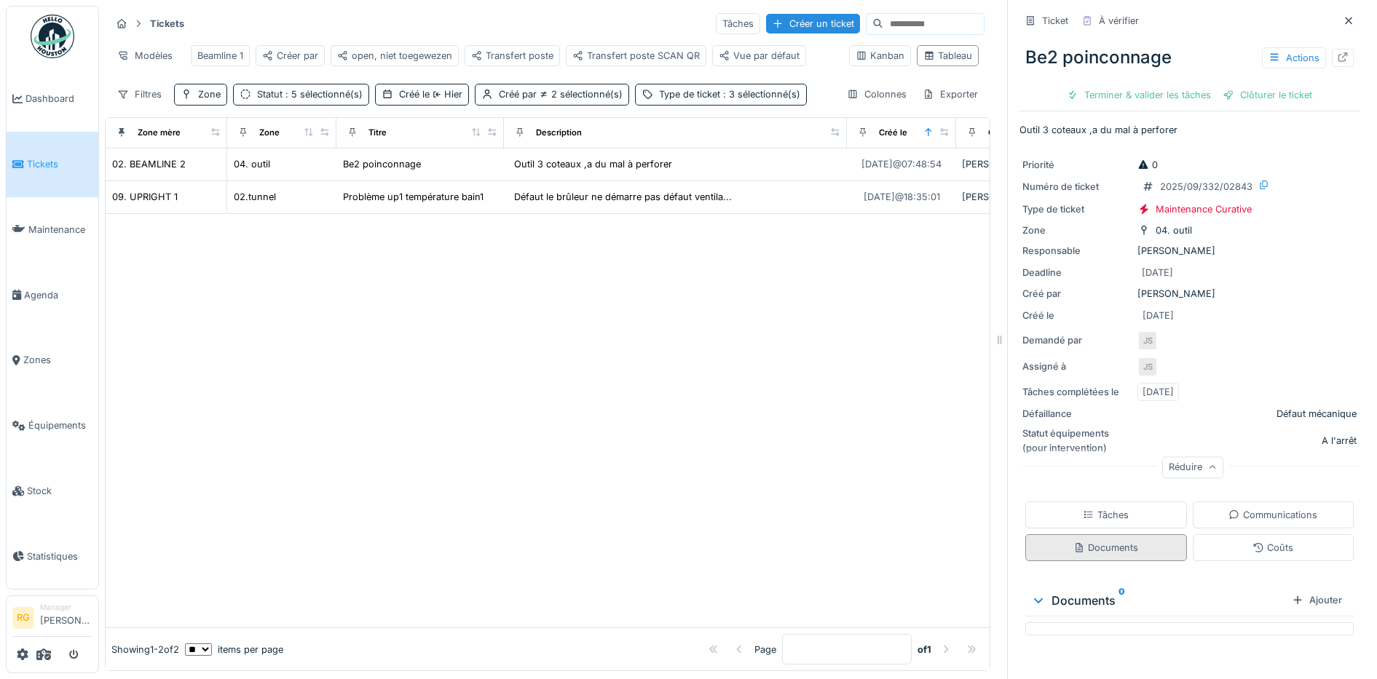
scroll to position [0, 0]
click at [1084, 508] on div "Tâches" at bounding box center [1106, 515] width 46 height 14
